Goal: Find contact information: Obtain details needed to contact an individual or organization

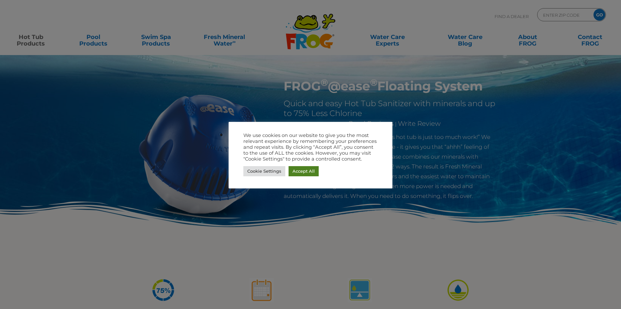
click at [303, 172] on link "Accept All" at bounding box center [303, 171] width 30 height 10
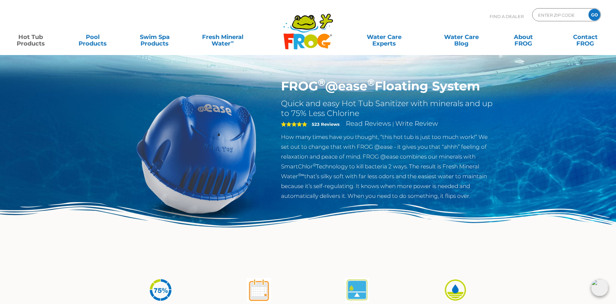
click at [29, 34] on link "Hot Tub Products" at bounding box center [31, 36] width 48 height 13
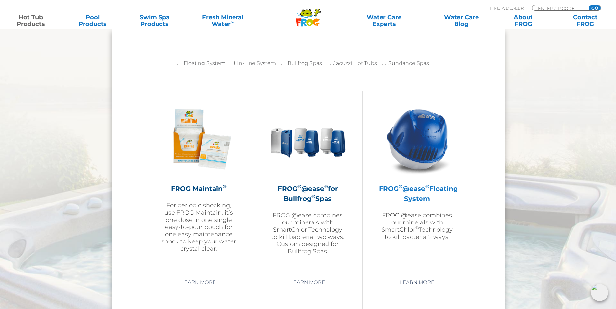
scroll to position [675, 0]
click at [414, 137] on img at bounding box center [417, 140] width 76 height 76
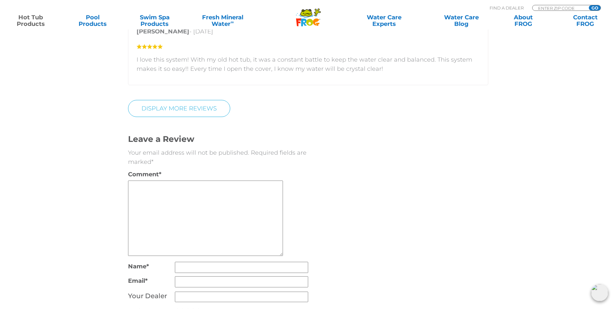
scroll to position [1481, 0]
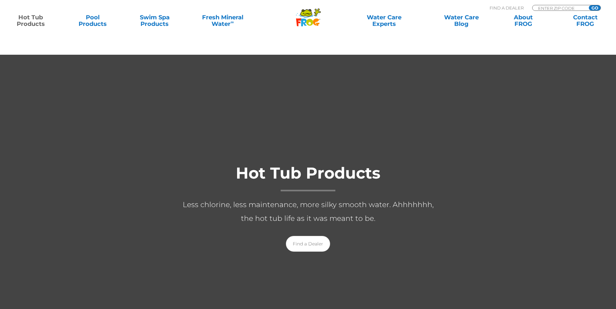
scroll to position [699, 0]
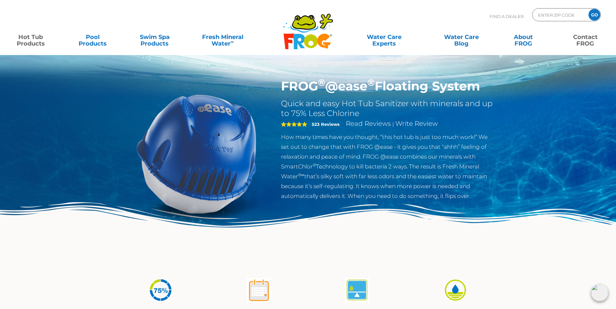
click at [580, 40] on link "Contact FROG" at bounding box center [585, 36] width 48 height 13
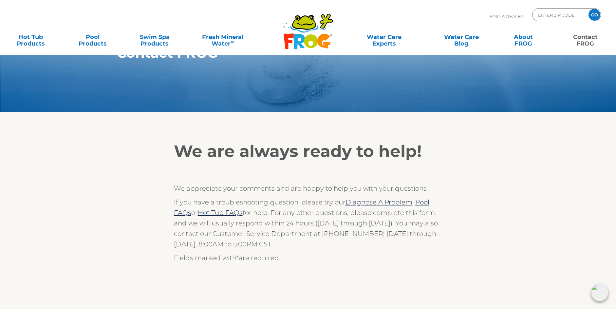
scroll to position [18, 0]
